Goal: Navigation & Orientation: Find specific page/section

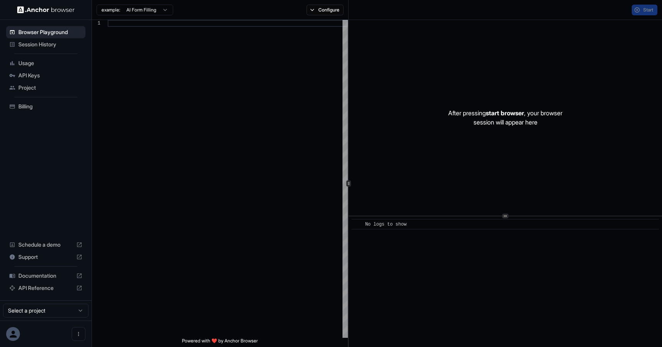
scroll to position [48, 0]
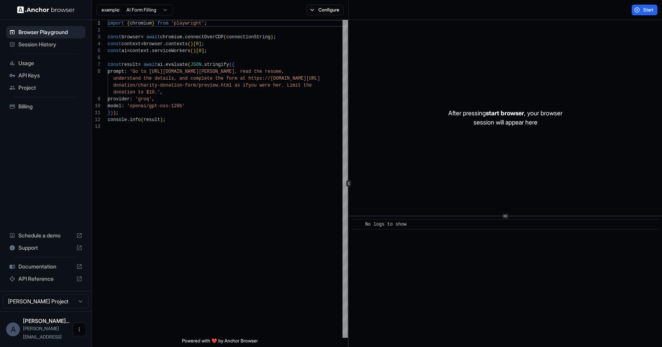
click at [74, 333] on button "Open menu" at bounding box center [79, 330] width 14 height 14
click at [59, 335] on div at bounding box center [64, 334] width 31 height 8
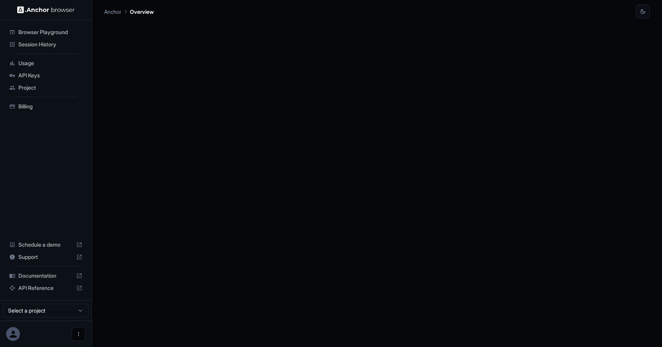
click at [77, 333] on icon "Open menu" at bounding box center [78, 334] width 6 height 6
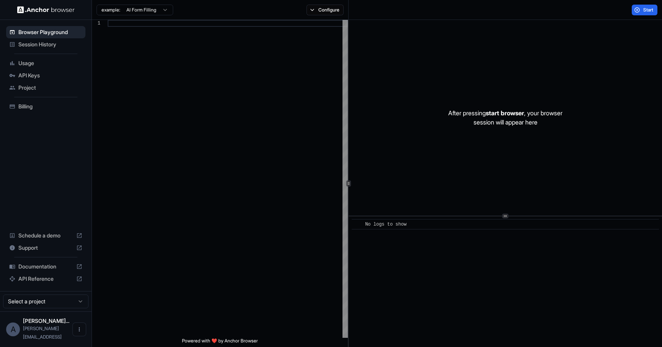
scroll to position [48, 0]
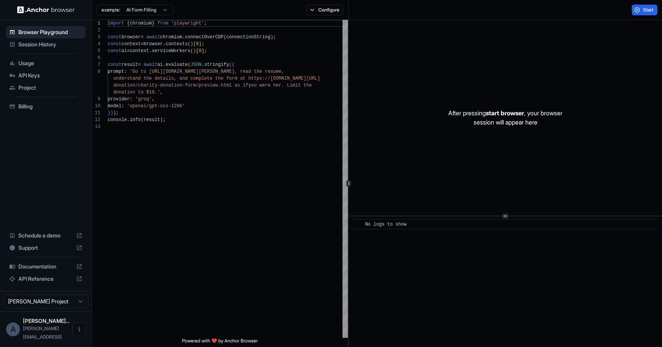
click at [20, 334] on div "A" at bounding box center [13, 330] width 14 height 14
click at [82, 336] on button "Open menu" at bounding box center [79, 330] width 14 height 14
click at [74, 337] on icon at bounding box center [76, 334] width 8 height 8
click at [73, 310] on html "Browser Playground Session History Usage API Keys Project Billing Schedule a de…" at bounding box center [331, 173] width 662 height 347
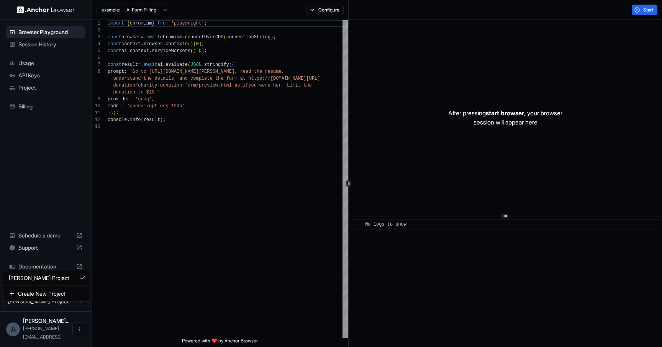
click at [64, 193] on html "Browser Playground Session History Usage API Keys Project Billing Schedule a de…" at bounding box center [331, 173] width 662 height 347
